Goal: Find contact information: Find contact information

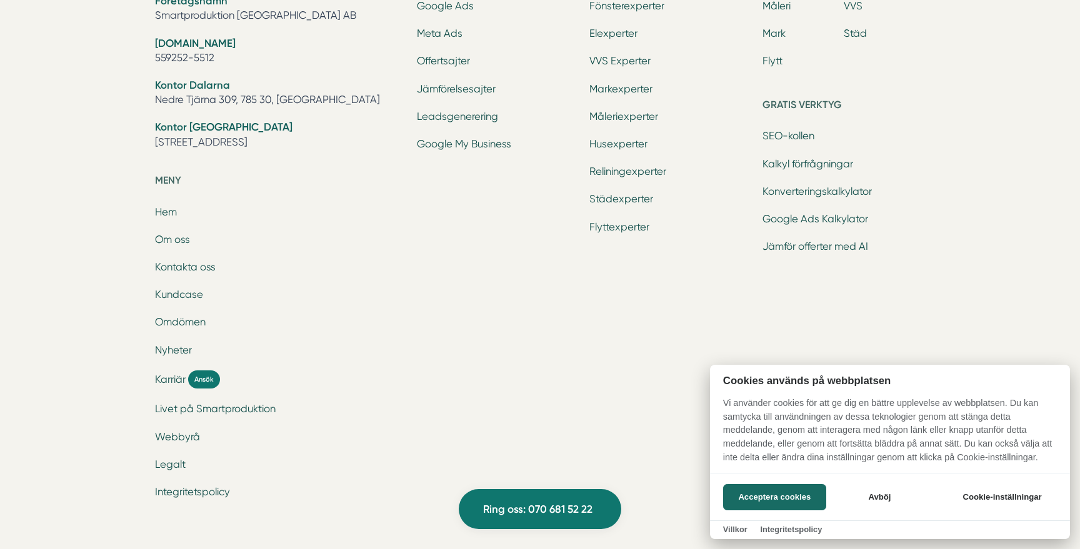
scroll to position [4215, 0]
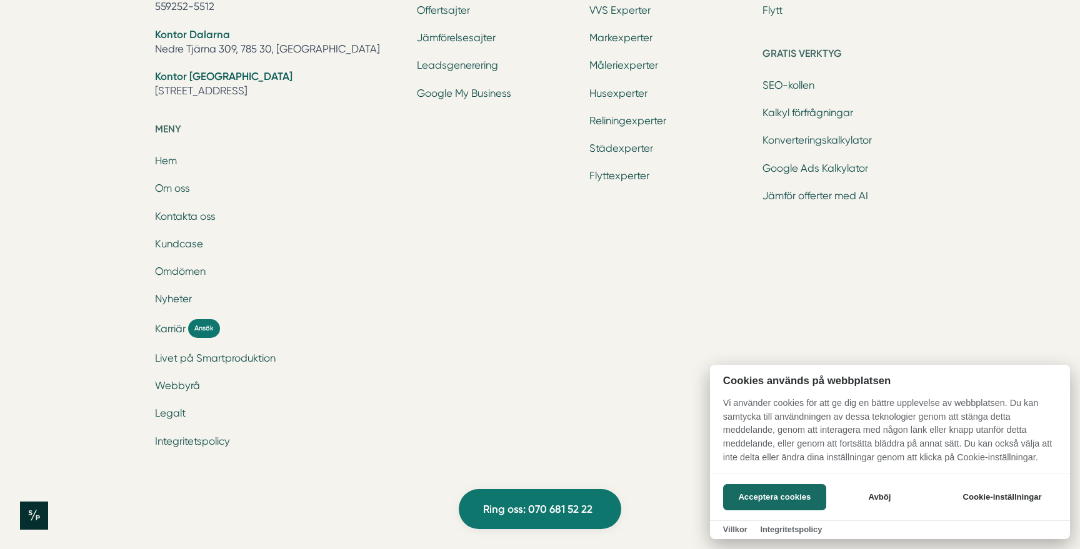
click at [176, 190] on div at bounding box center [540, 274] width 1080 height 549
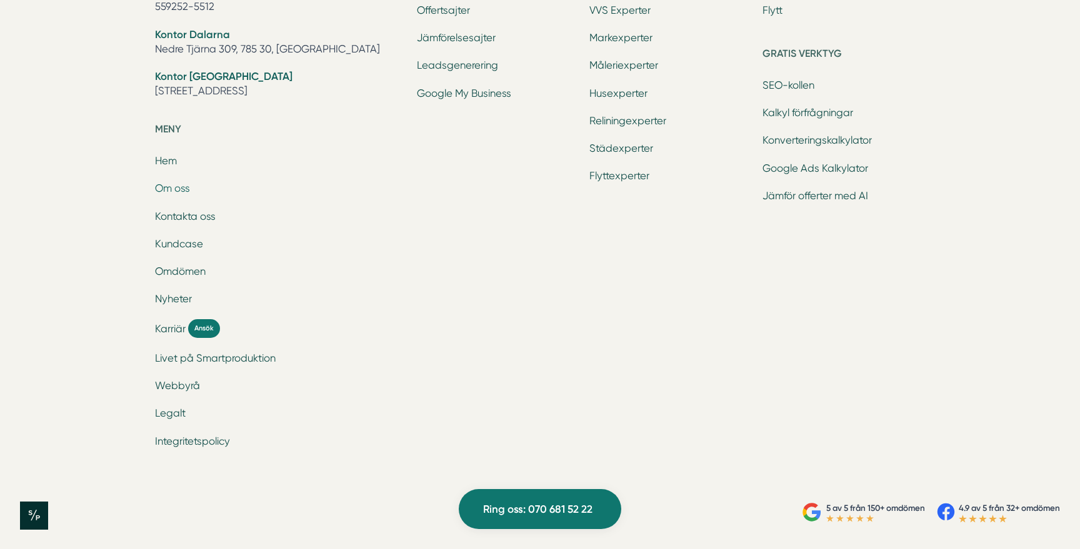
click at [186, 185] on link "Om oss" at bounding box center [172, 189] width 35 height 12
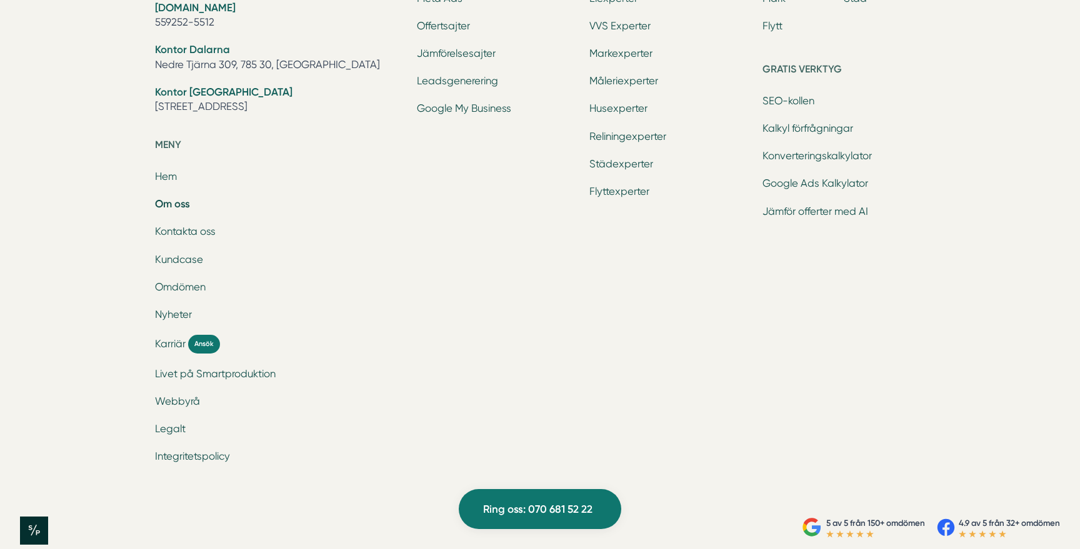
scroll to position [4253, 0]
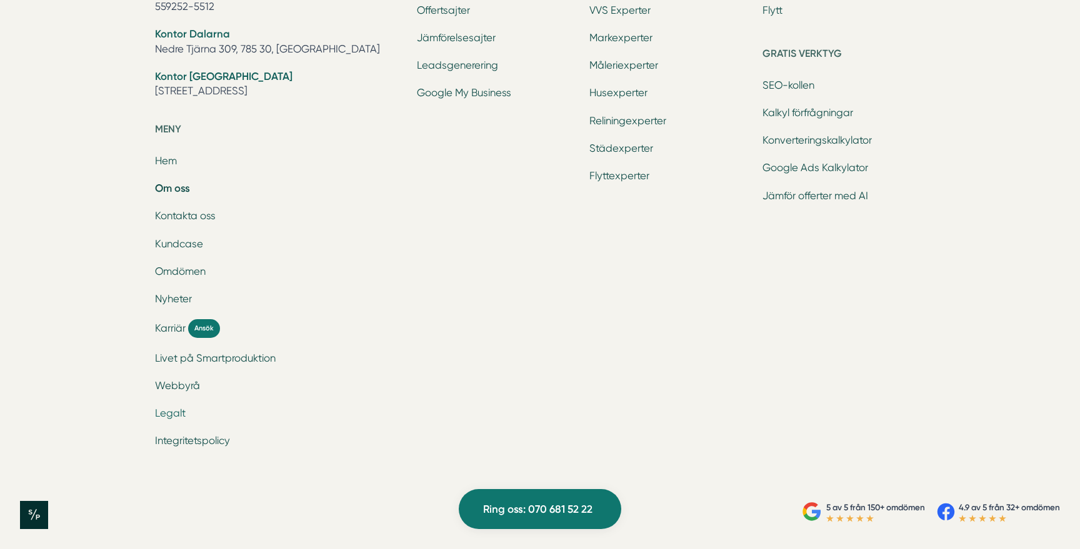
click at [164, 409] on link "Legalt" at bounding box center [170, 414] width 31 height 12
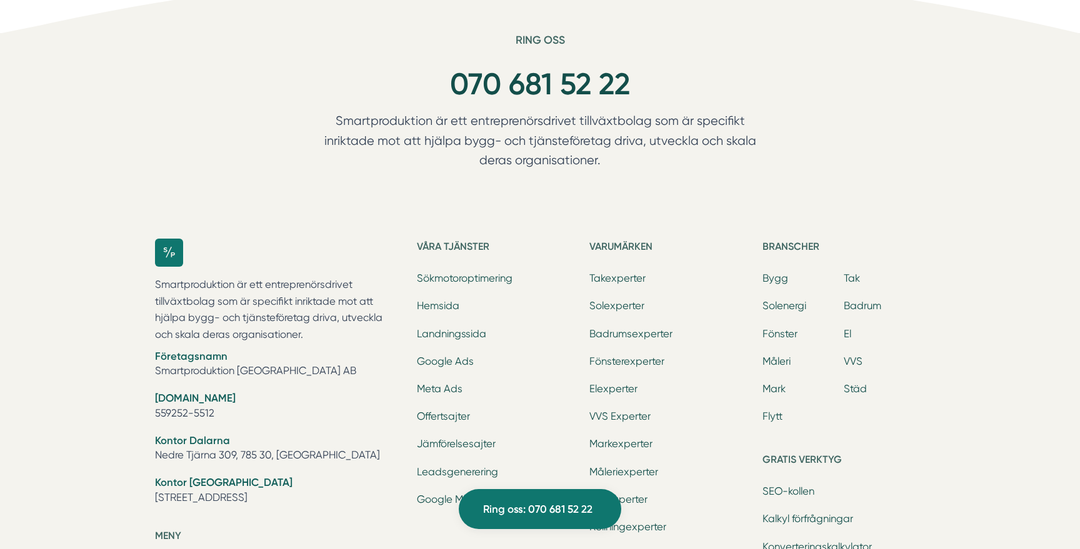
scroll to position [785, 0]
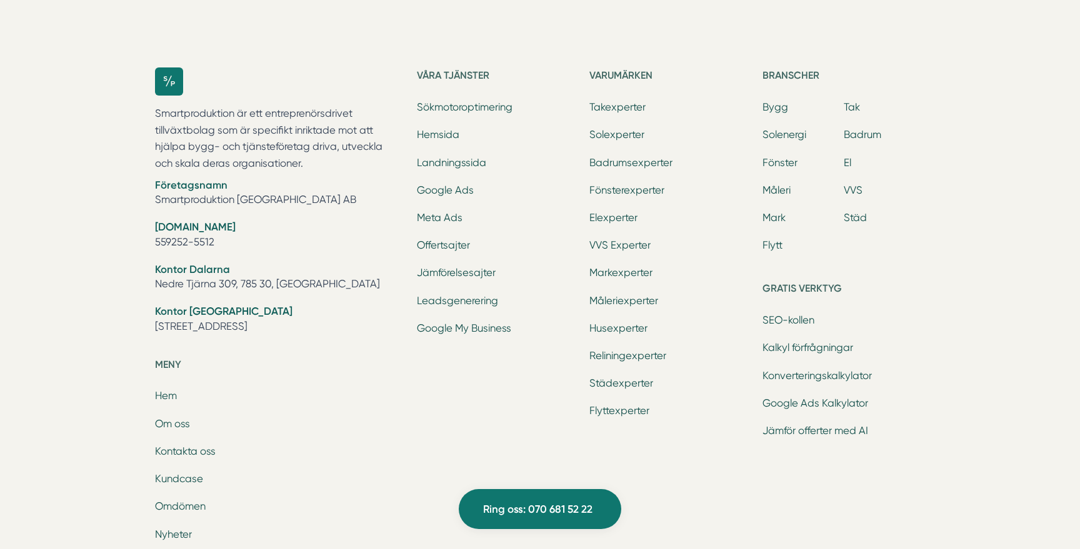
click at [293, 198] on li "Företagsnamn Smartproduktion [GEOGRAPHIC_DATA] AB" at bounding box center [278, 194] width 247 height 32
copy ul "Smartproduktion [GEOGRAPHIC_DATA] AB"
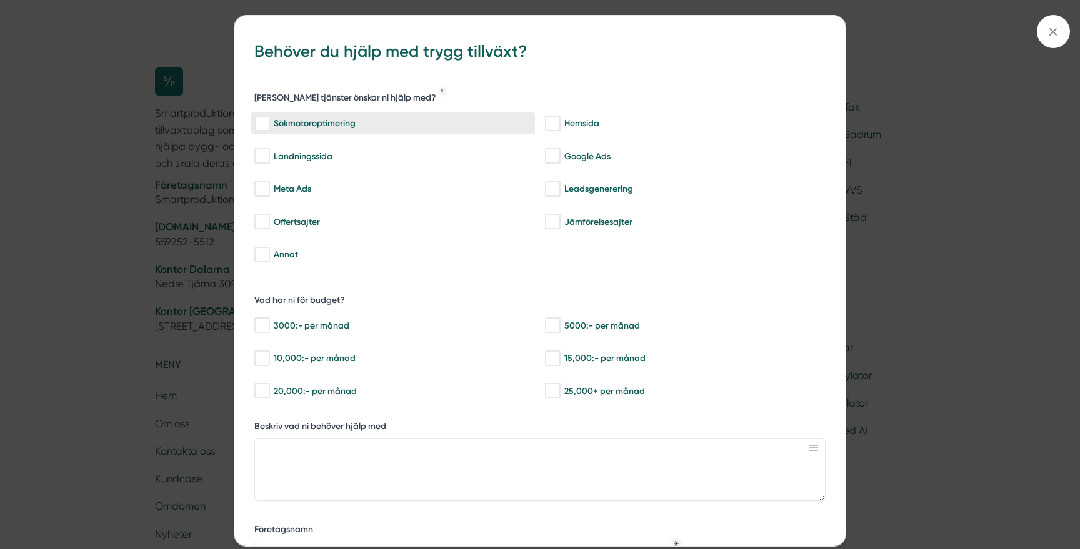
click at [383, 126] on div "Sökmotoroptimering" at bounding box center [393, 124] width 278 height 13
click at [269, 126] on input "Sökmotoroptimering" at bounding box center [261, 124] width 14 height 13
checkbox input "true"
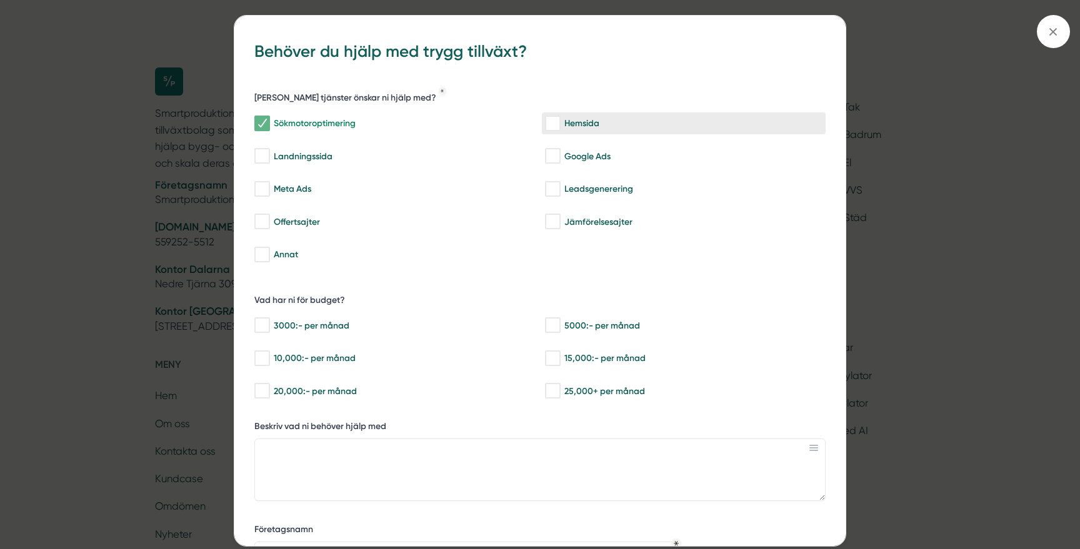
click at [578, 119] on div "Hemsida" at bounding box center [684, 124] width 278 height 13
click at [559, 119] on input "Hemsida" at bounding box center [552, 124] width 14 height 13
checkbox input "true"
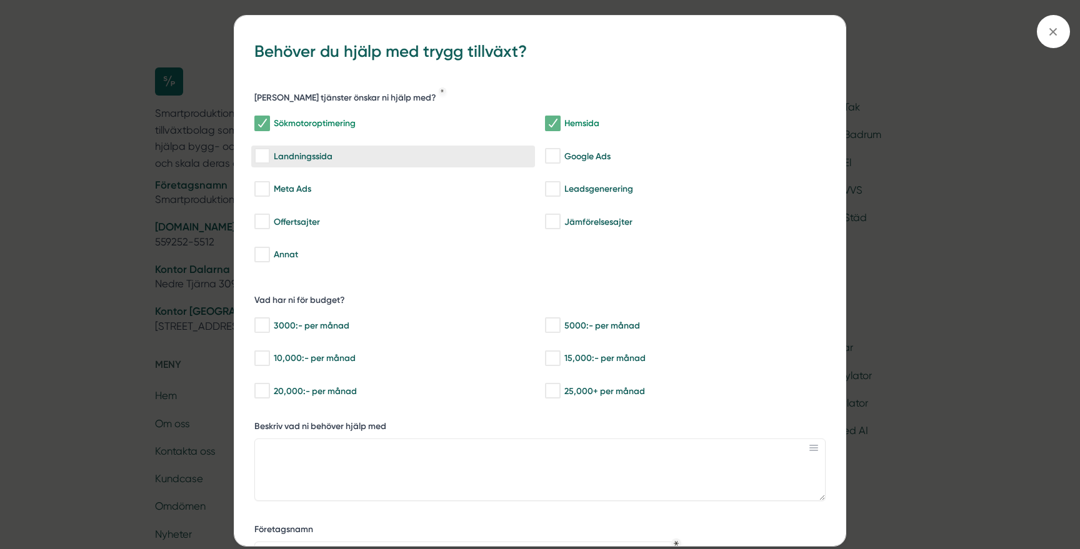
click at [291, 158] on div "Landningssida" at bounding box center [393, 156] width 278 height 13
click at [269, 158] on input "Landningssida" at bounding box center [261, 156] width 14 height 13
click at [381, 158] on div "Landningssida" at bounding box center [393, 156] width 278 height 13
click at [269, 158] on input "Landningssida" at bounding box center [261, 156] width 14 height 13
checkbox input "false"
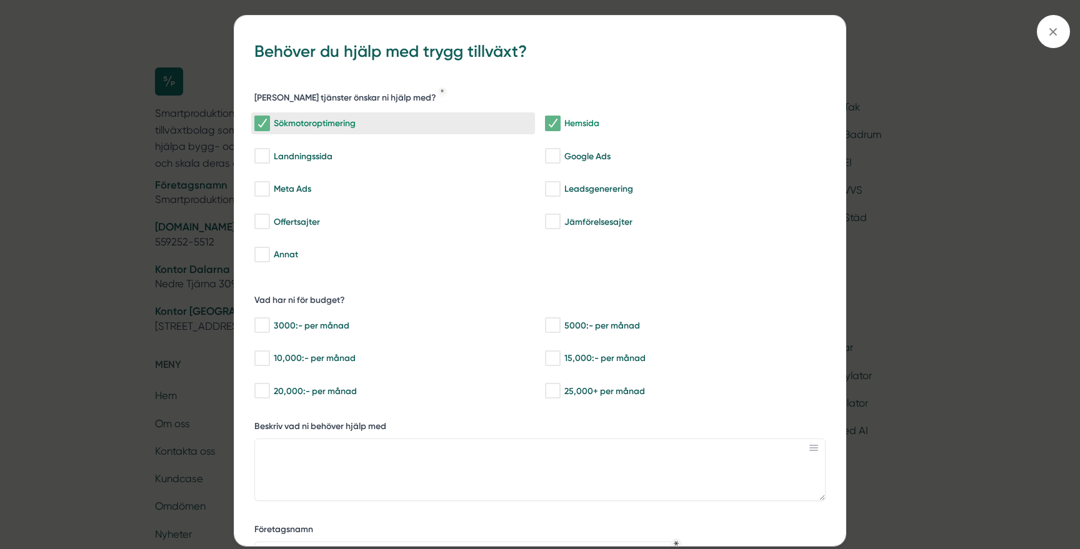
click at [460, 113] on label "Sökmotoroptimering" at bounding box center [393, 124] width 284 height 22
click at [269, 118] on input "Sökmotoroptimering" at bounding box center [261, 124] width 14 height 13
checkbox input "false"
click at [609, 97] on div "[PERSON_NAME] tjänster önskar ni hjälp med? Sökmotoroptimering Hemsida Landning…" at bounding box center [539, 177] width 571 height 190
click at [594, 109] on div "Sökmotoroptimering Hemsida Landningssida Google Ads Meta Ads Leadsgenerering Of…" at bounding box center [539, 187] width 571 height 159
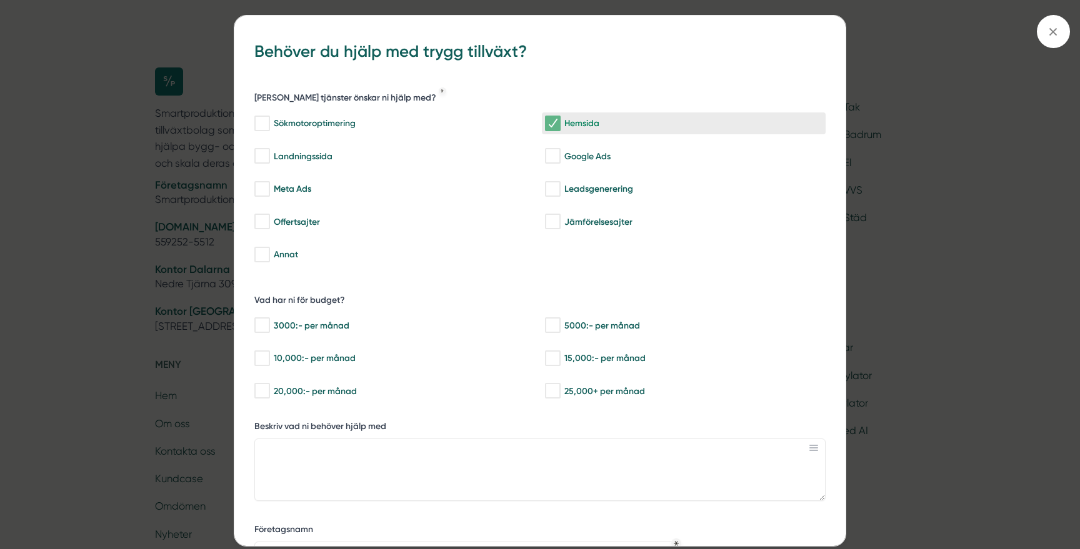
click at [582, 125] on div "Hemsida" at bounding box center [684, 124] width 278 height 13
click at [559, 125] on input "Hemsida" at bounding box center [552, 124] width 14 height 13
checkbox input "false"
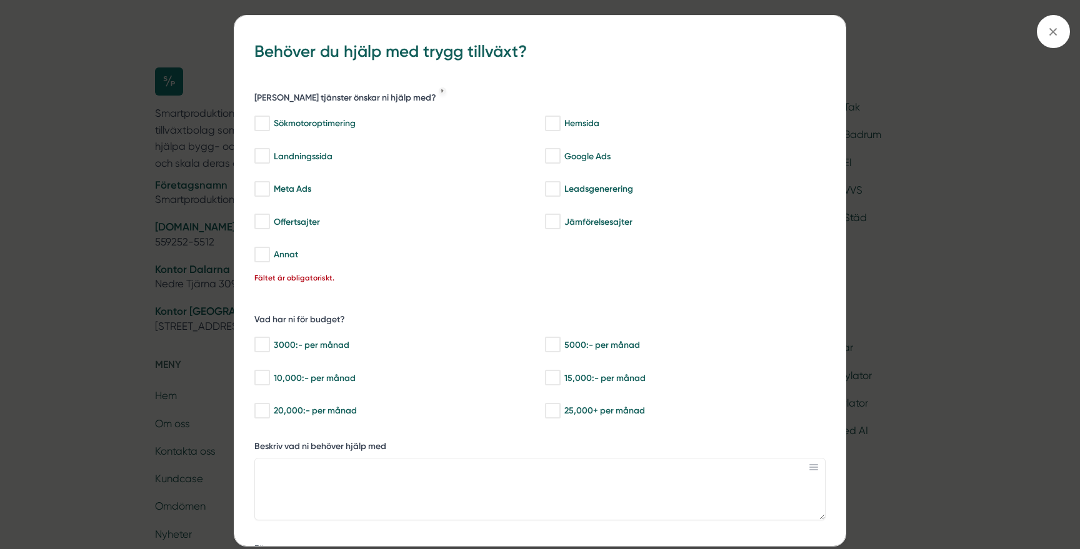
click at [905, 176] on div "bbc9b822-b2c6-488a-ab3e-9a2d59e49c7c Behöver du hjälp med trygg tillväxt? [PERS…" at bounding box center [540, 274] width 1080 height 549
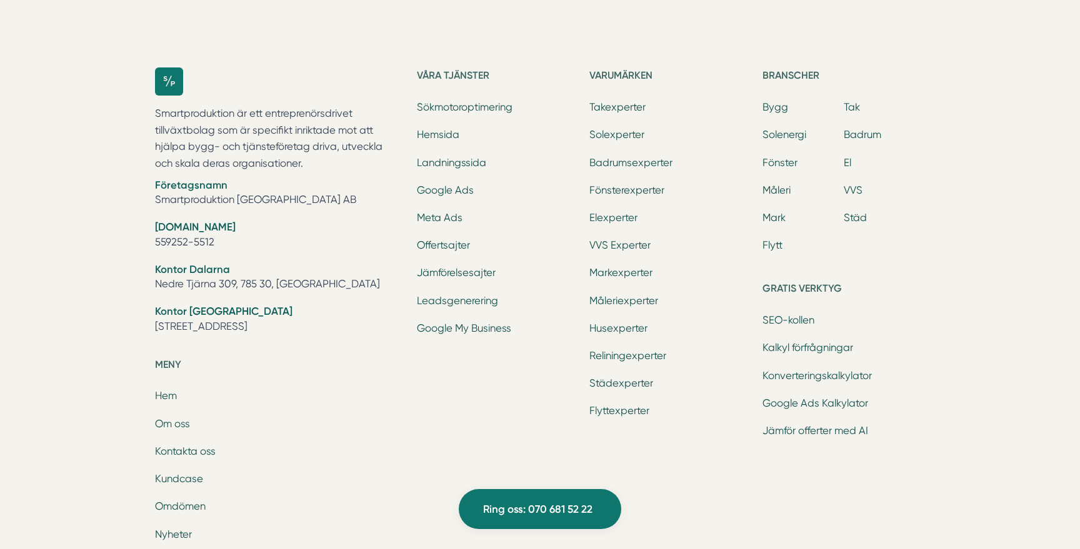
scroll to position [1019, 0]
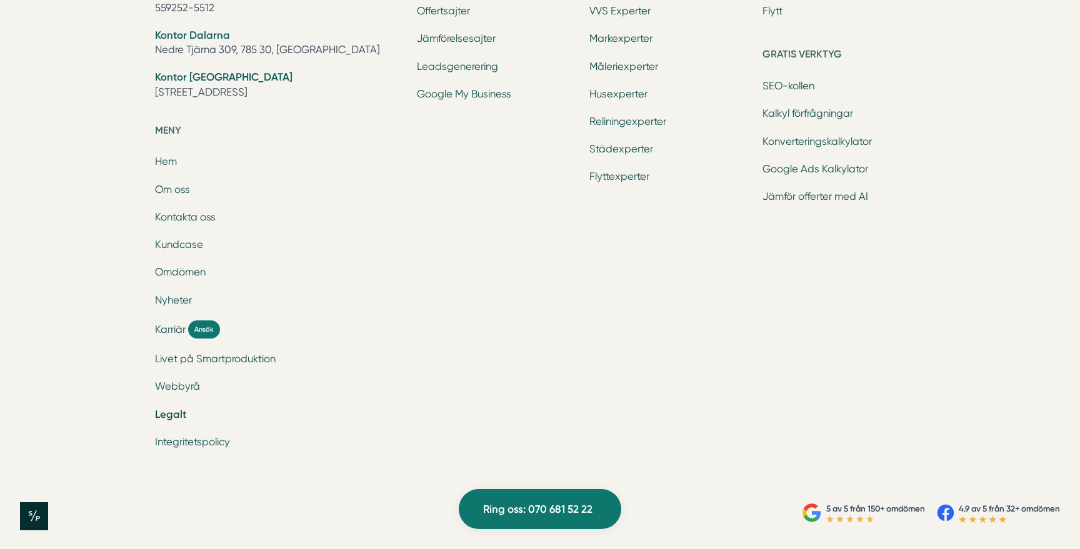
click at [891, 510] on p "5 av 5 från 150+ omdömen" at bounding box center [875, 509] width 99 height 13
